Goal: Task Accomplishment & Management: Manage account settings

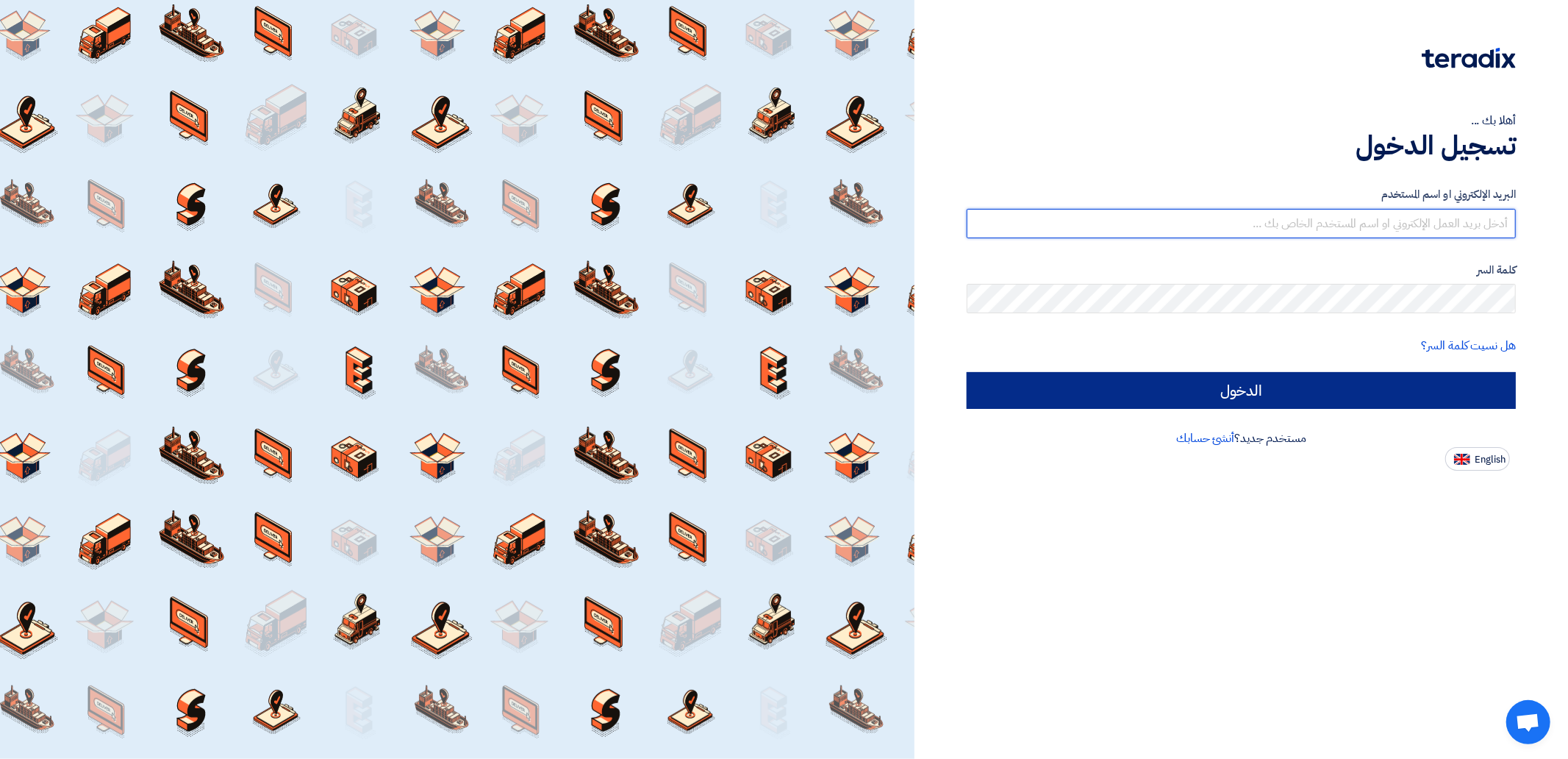
type input "[PERSON_NAME][EMAIL_ADDRESS][DOMAIN_NAME]"
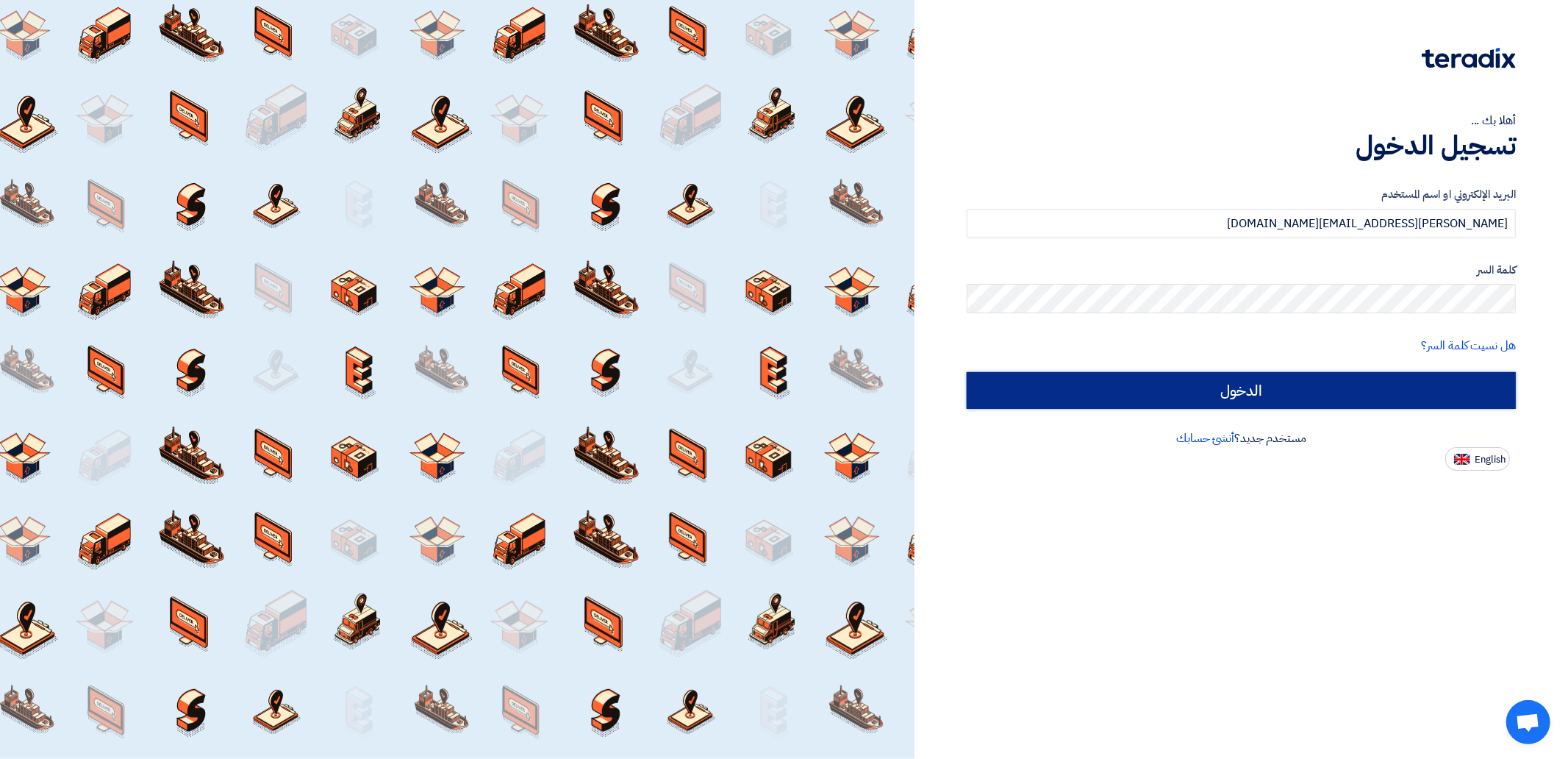
click at [1329, 372] on input "الدخول" at bounding box center [1241, 390] width 549 height 37
type input "Sign in"
